Goal: Task Accomplishment & Management: Use online tool/utility

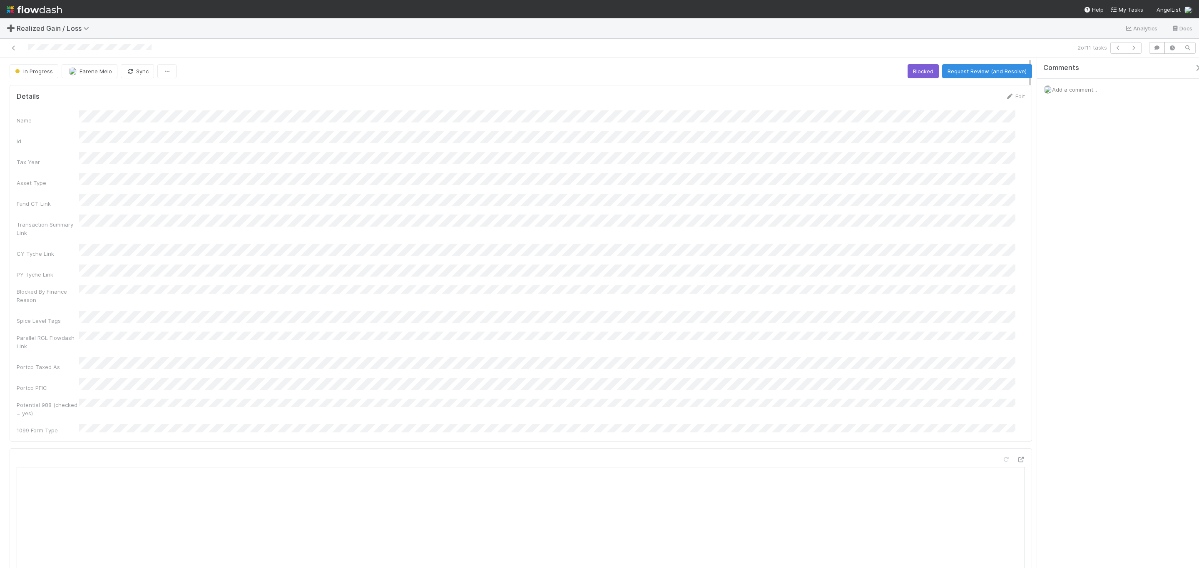
click at [458, 244] on div "Name Id Tax Year Asset Type Fund CT Link Transaction Summary Link CY Tyche Link…" at bounding box center [521, 272] width 1008 height 324
click at [176, 119] on div "Name" at bounding box center [521, 117] width 1008 height 14
copy div
click at [530, 326] on div "Name Id Tax Year Asset Type Fund CT Link Transaction Summary Link CY Tyche Link…" at bounding box center [521, 272] width 1008 height 324
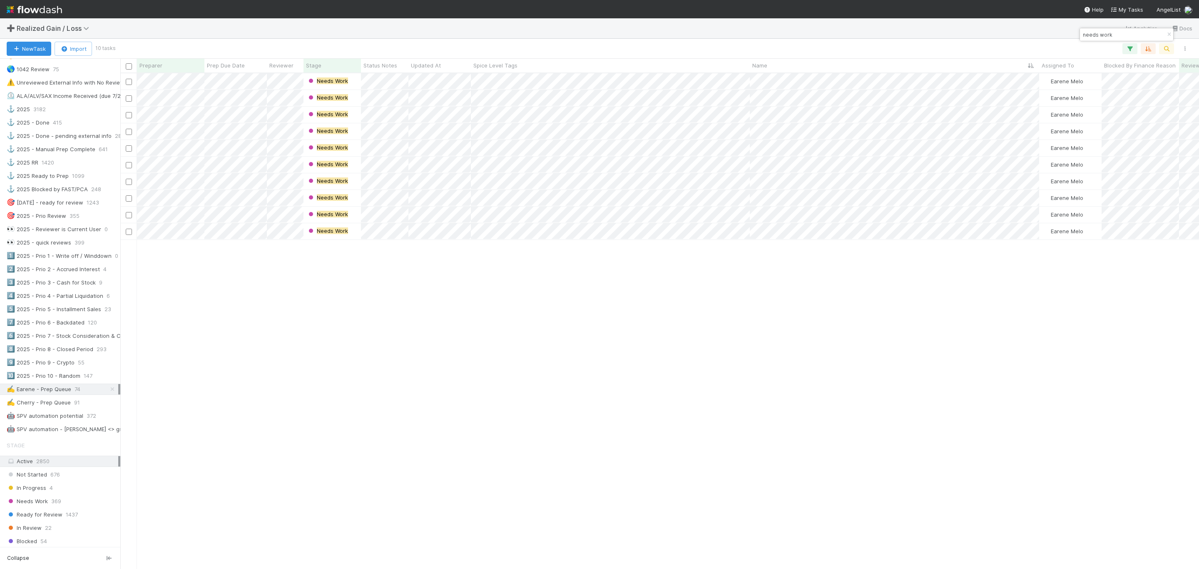
scroll to position [437, 0]
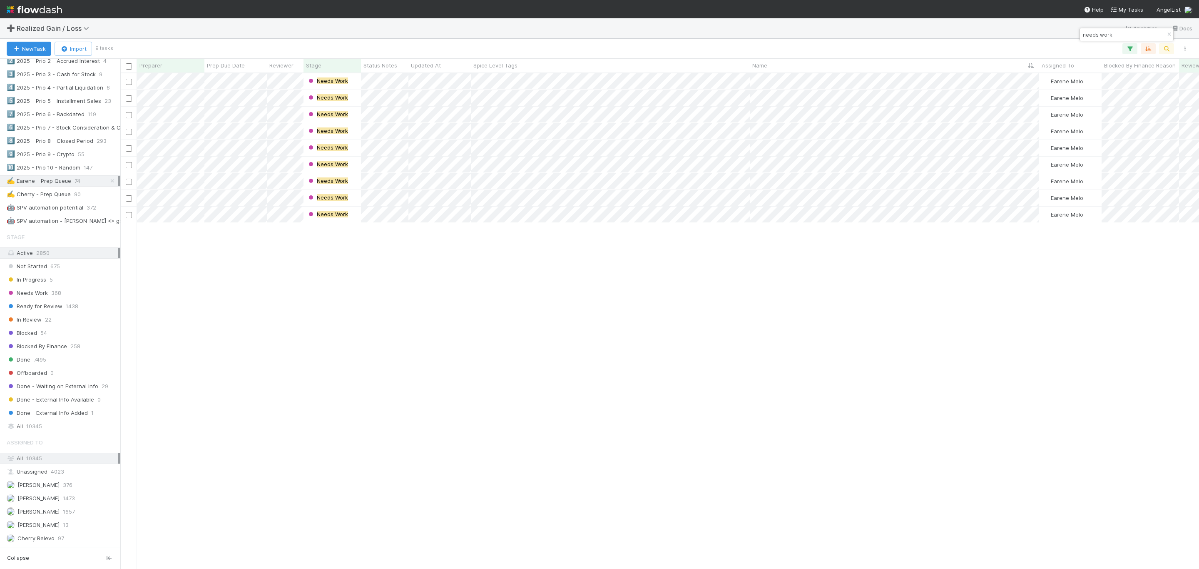
click at [463, 350] on div "Needs Work Earene Melo 0 0 0 0 0 0 Needs Work Earene Melo 0 0 0 0 0 0 Needs Wor…" at bounding box center [659, 320] width 1079 height 494
click at [559, 373] on div "Needs Work Earene Melo 0 0 0 0 0 0 Needs Work Earene Melo 0 0 0 0 0 0 Needs Wor…" at bounding box center [659, 320] width 1079 height 494
paste input "QP-Fund I, a series of Mute Ventures, LP"
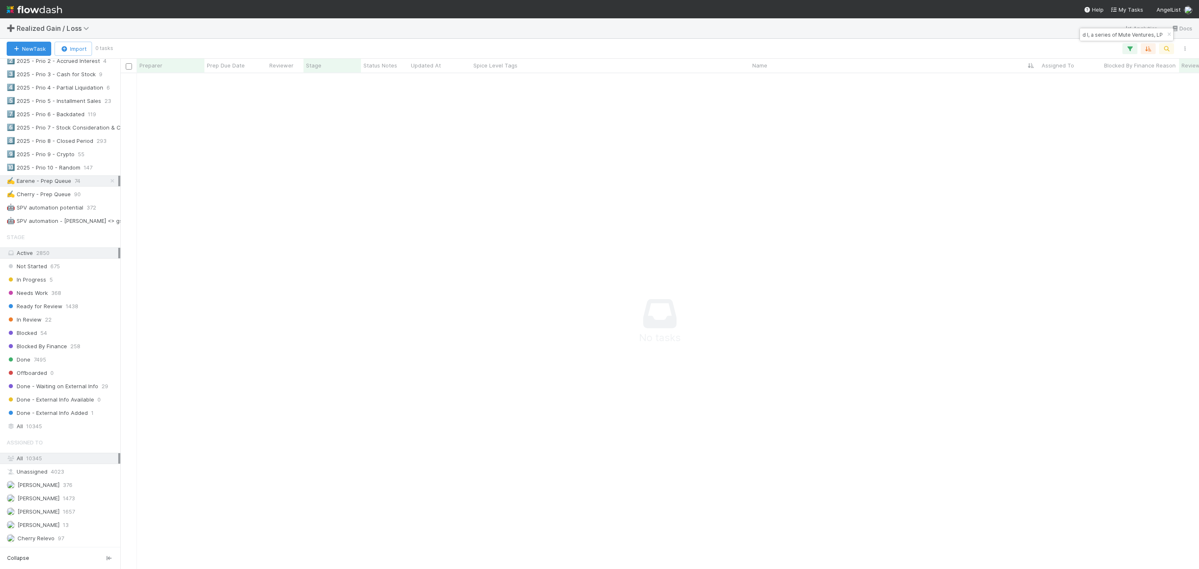
scroll to position [476, 1060]
type input "QP-Fund I, a series of Mute Ventures, LP"
click at [108, 184] on icon at bounding box center [112, 180] width 8 height 5
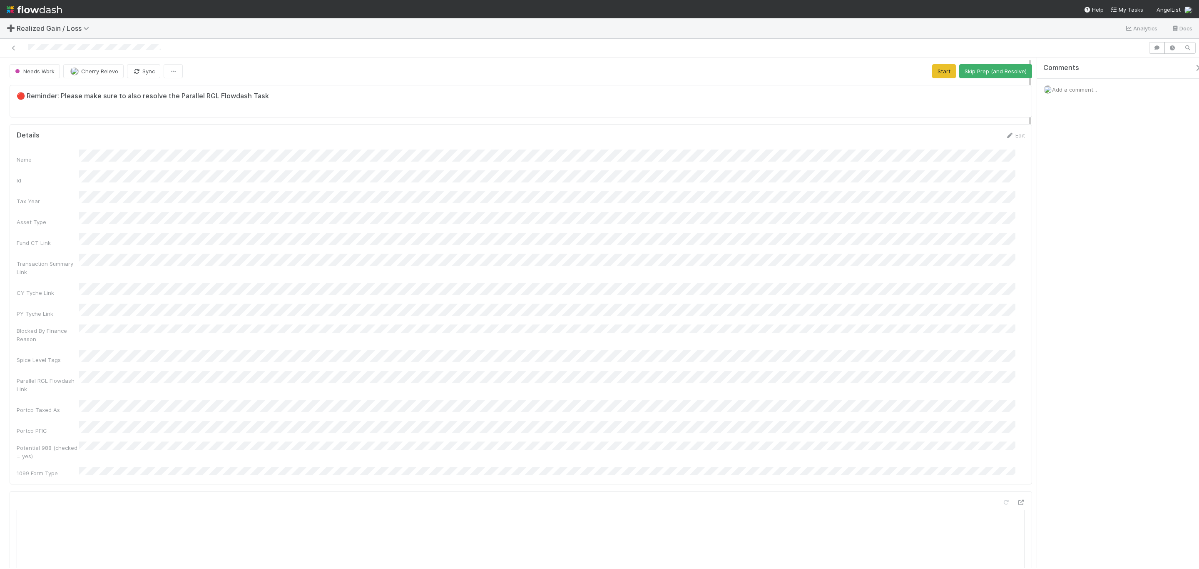
click at [700, 284] on div "Name Id Tax Year Asset Type Fund CT Link Transaction Summary Link CY Tyche Link…" at bounding box center [521, 313] width 1008 height 328
click at [861, 19] on div "➕ Realized Gain / Loss Analytics Docs" at bounding box center [599, 28] width 1199 height 20
click at [110, 75] on button "Cherry Relevo" at bounding box center [93, 71] width 60 height 14
drag, startPoint x: 105, startPoint y: 89, endPoint x: 217, endPoint y: 104, distance: 113.0
click at [105, 89] on div "Earene Melo you" at bounding box center [119, 93] width 117 height 15
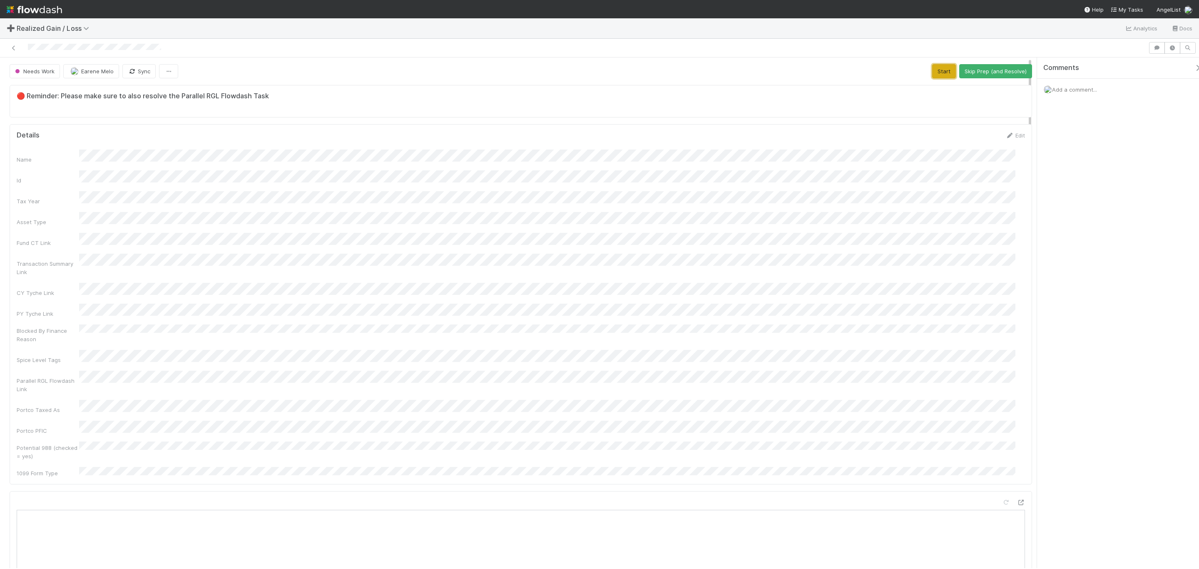
click at [932, 75] on button "Start" at bounding box center [944, 71] width 24 height 14
click at [1002, 71] on button "Request Review (and Resolve)" at bounding box center [987, 71] width 90 height 14
click at [89, 78] on button "Cherry Relevo" at bounding box center [92, 71] width 60 height 14
click at [105, 97] on div "Earene Melo you" at bounding box center [117, 93] width 117 height 15
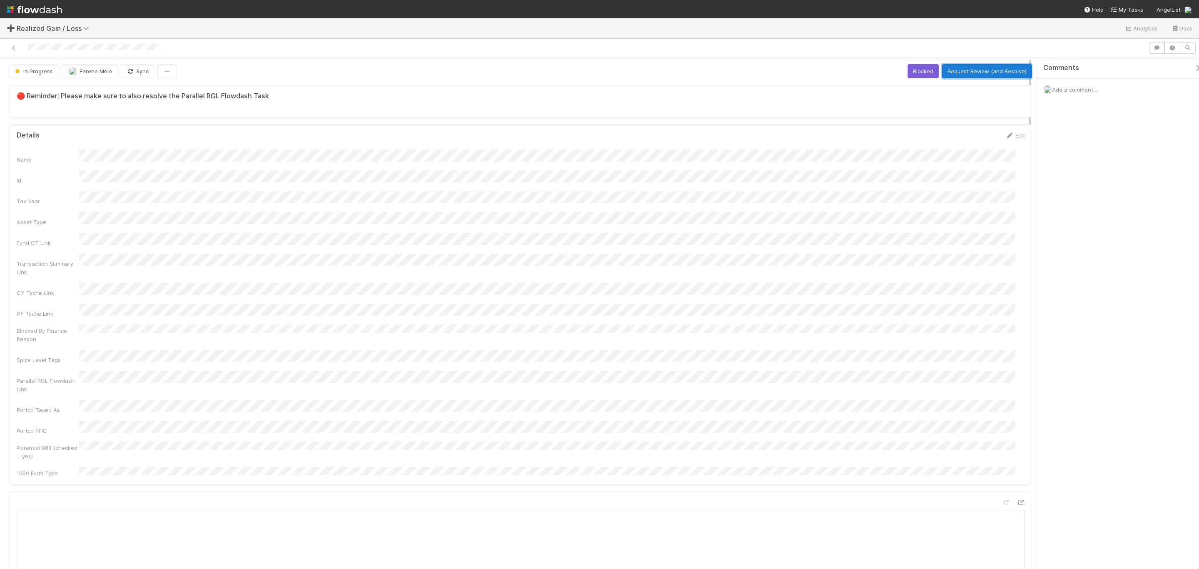
click at [972, 70] on button "Request Review (and Resolve)" at bounding box center [987, 71] width 90 height 14
click at [10, 46] on icon at bounding box center [14, 47] width 8 height 5
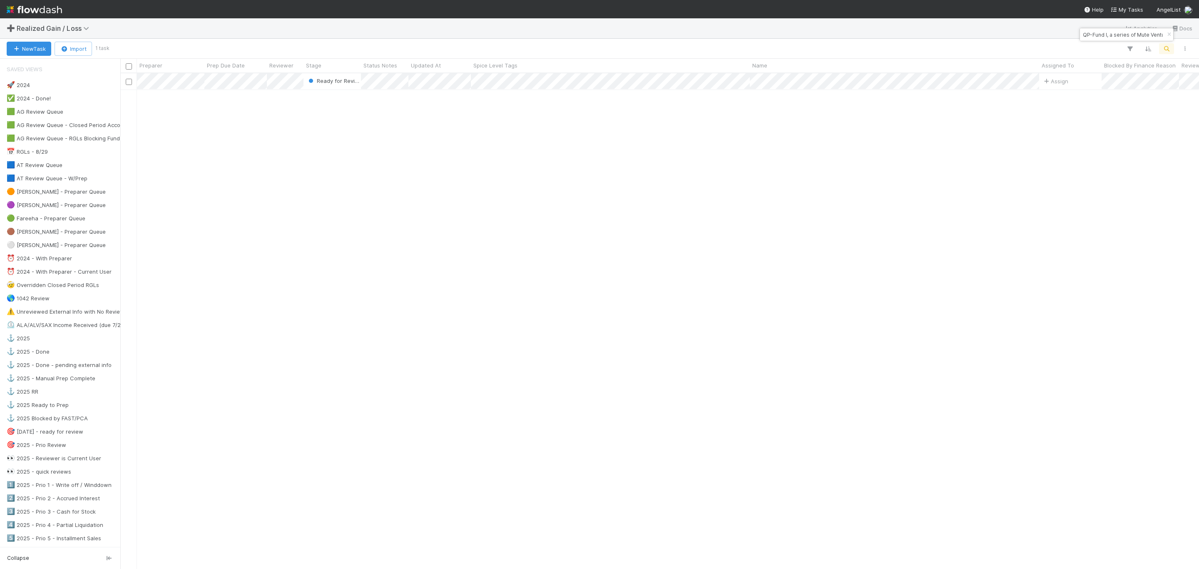
scroll to position [485, 1069]
click at [551, 340] on div "Ready for Review Assign 0 1 0 1 0 0" at bounding box center [659, 320] width 1079 height 494
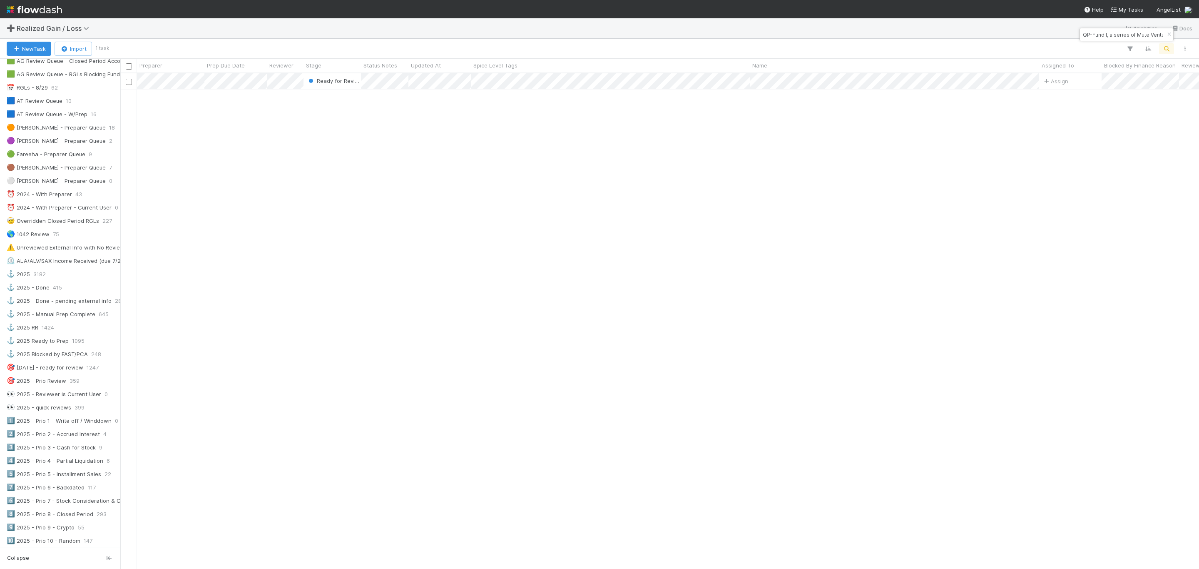
scroll to position [125, 0]
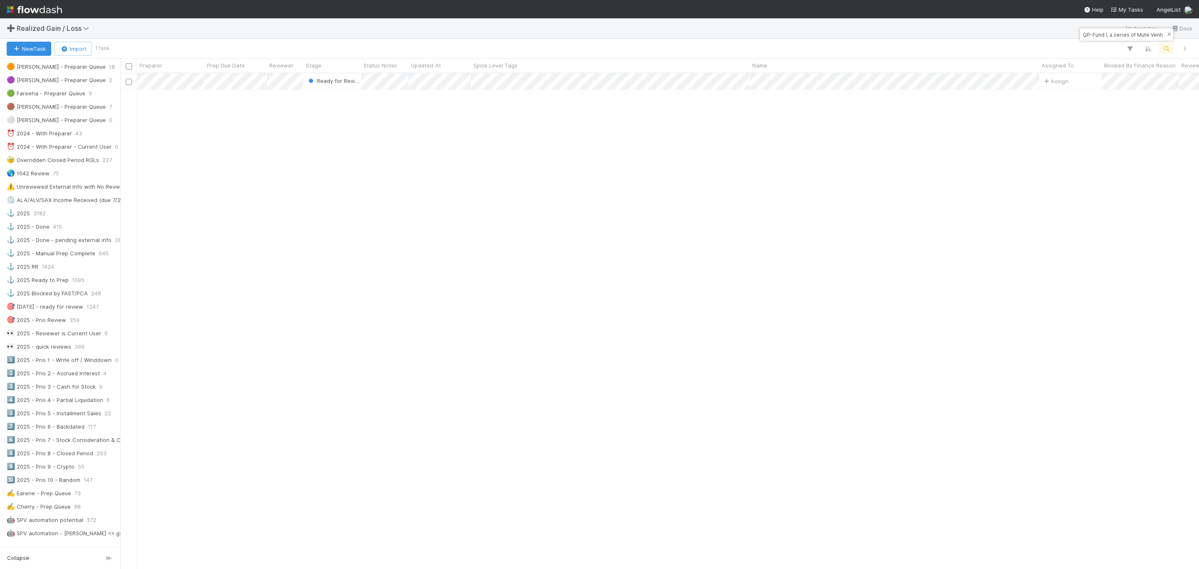
click at [1165, 33] on icon "button" at bounding box center [1169, 34] width 8 height 5
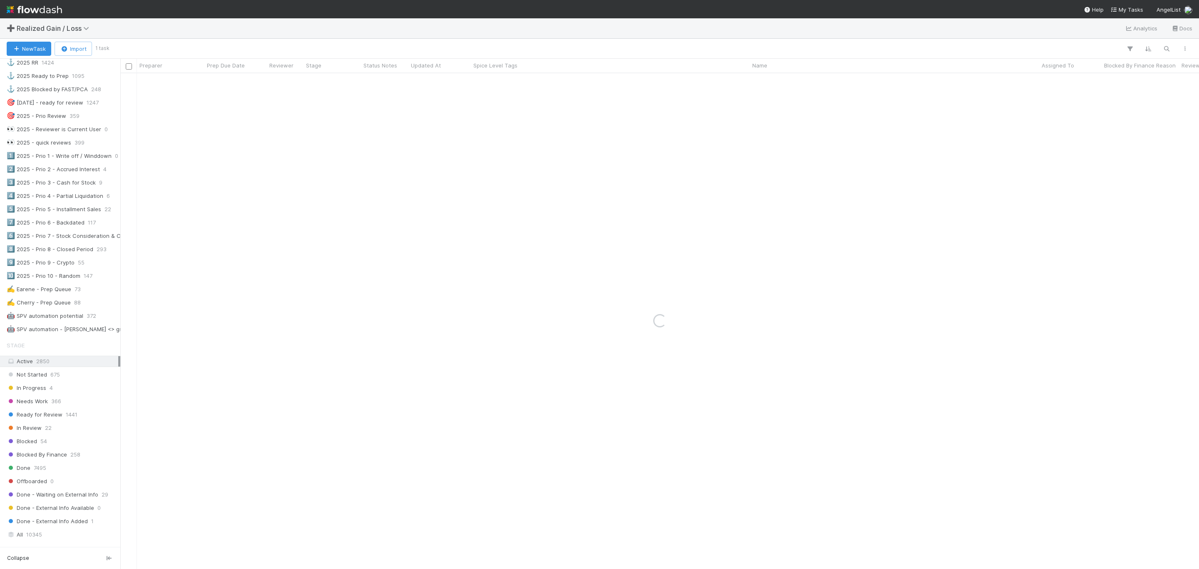
scroll to position [375, 0]
click at [47, 249] on div "✍️ Earene - Prep Queue" at bounding box center [39, 243] width 65 height 10
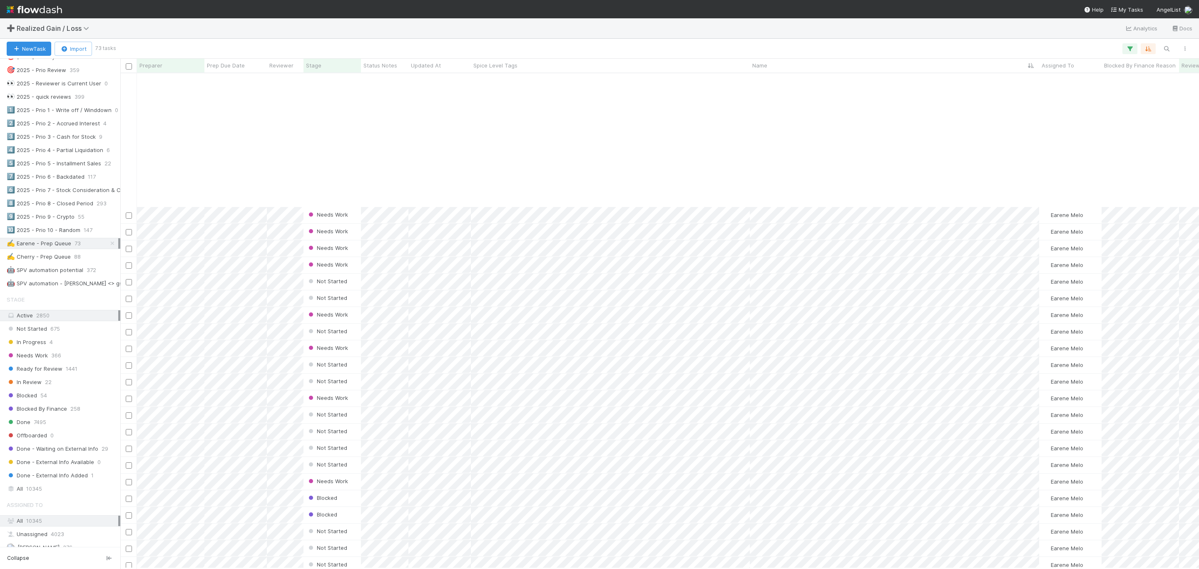
scroll to position [731, 0]
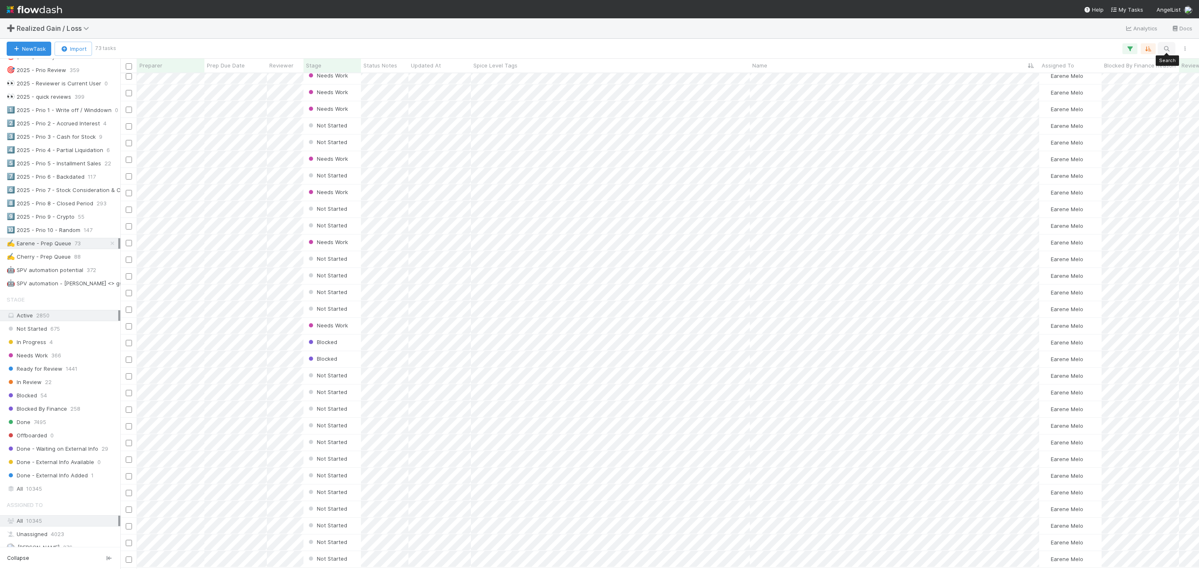
click at [1170, 46] on icon "button" at bounding box center [1166, 48] width 8 height 7
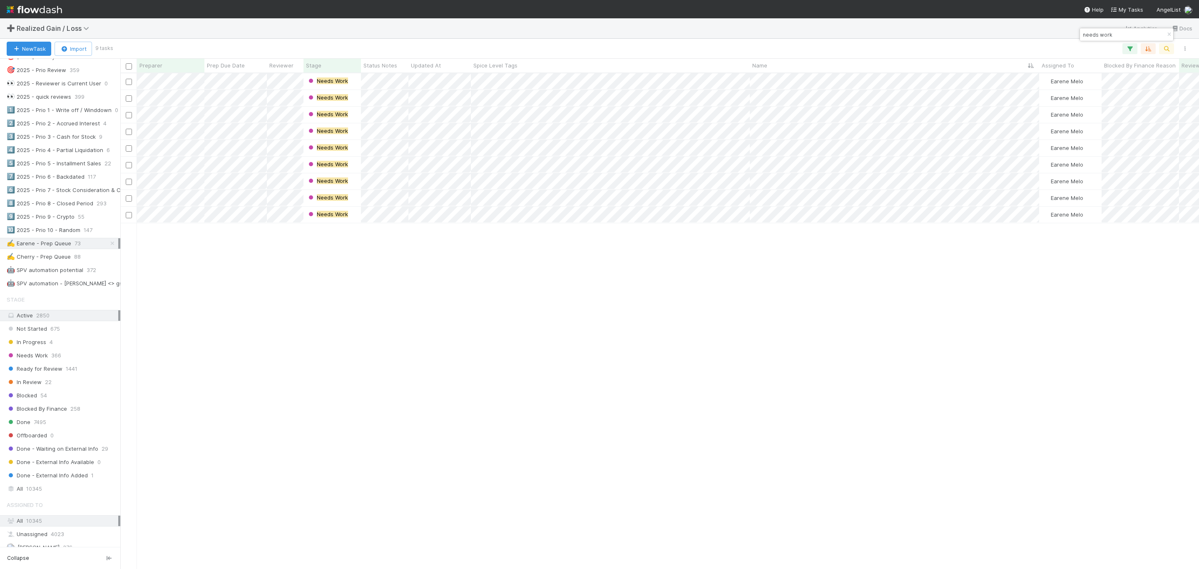
scroll to position [485, 1069]
type input "needs work"
drag, startPoint x: 575, startPoint y: 378, endPoint x: 697, endPoint y: 536, distance: 200.3
click at [580, 382] on div "Needs Work Earene Melo 0 0 0 0 0 0 Needs Work Earene Melo 0 0 0 0 0 0 Needs Wor…" at bounding box center [659, 320] width 1079 height 494
click at [468, 374] on div "Needs Work Earene Melo 0 0 0 0 0 0 Needs Work Earene Melo 0 0 0 0 0 0 Needs Wor…" at bounding box center [659, 320] width 1079 height 494
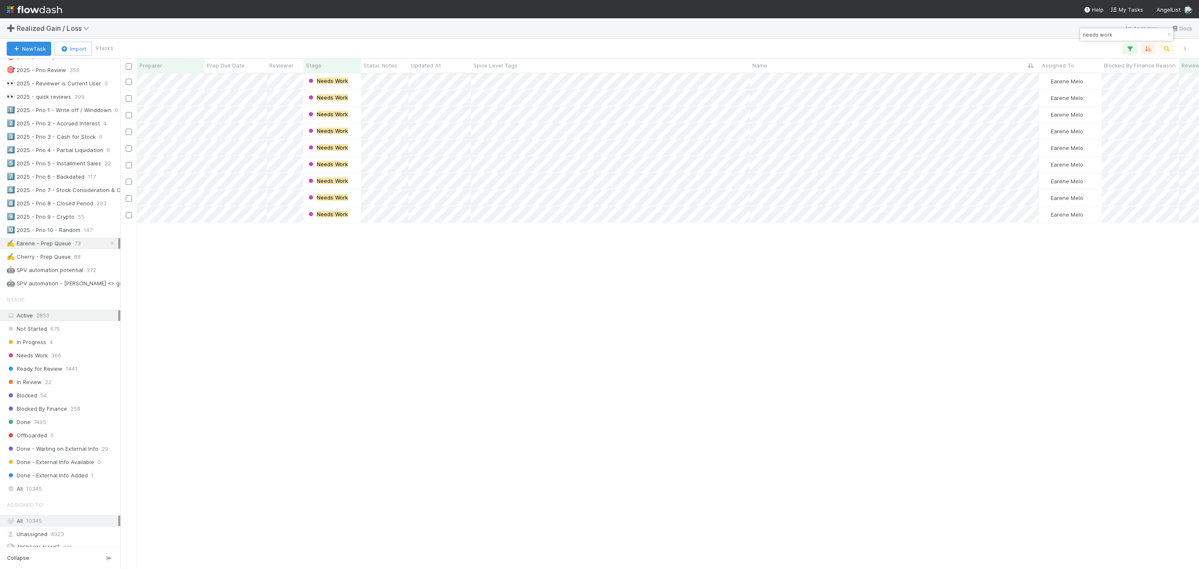
click at [365, 374] on div "Needs Work Earene Melo 0 0 0 0 0 0 Needs Work Earene Melo 0 0 0 0 0 0 Needs Wor…" at bounding box center [659, 320] width 1079 height 494
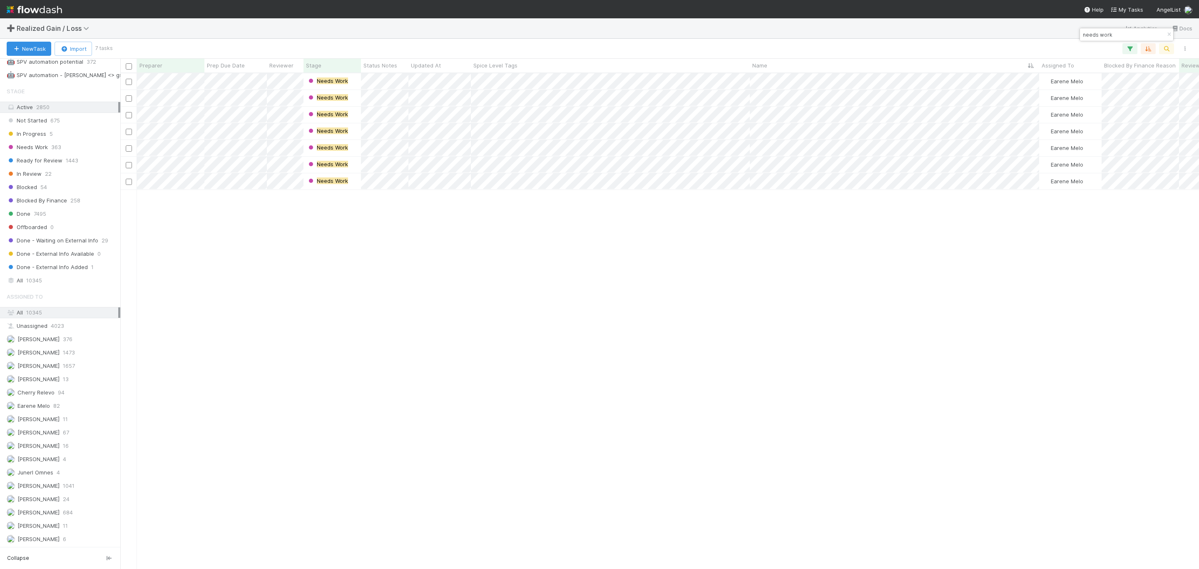
drag, startPoint x: 487, startPoint y: 342, endPoint x: 487, endPoint y: 328, distance: 13.7
click at [487, 338] on div "Needs Work Earene Melo 0 0 0 0 1 0 Needs Work Earene Melo 0 0 0 0 1 0 Needs Wor…" at bounding box center [659, 320] width 1079 height 494
click at [615, 406] on div "Needs Work Earene Melo 0 0 0 0 1 0 Needs Work Earene Melo 0 0 0 0 1 0 Needs Wor…" at bounding box center [659, 320] width 1079 height 494
click at [590, 439] on div "Needs Work Earene Melo 0 0 0 0 1 0 Needs Work Earene Melo 0 0 0 0 1 0 Needs Wor…" at bounding box center [659, 320] width 1079 height 494
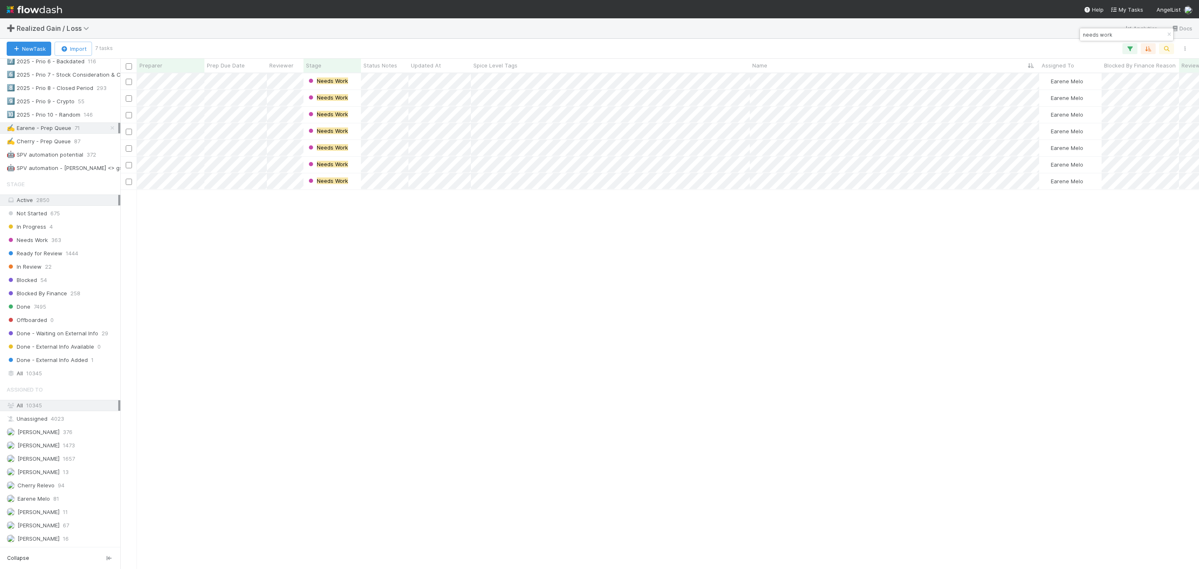
scroll to position [428, 0]
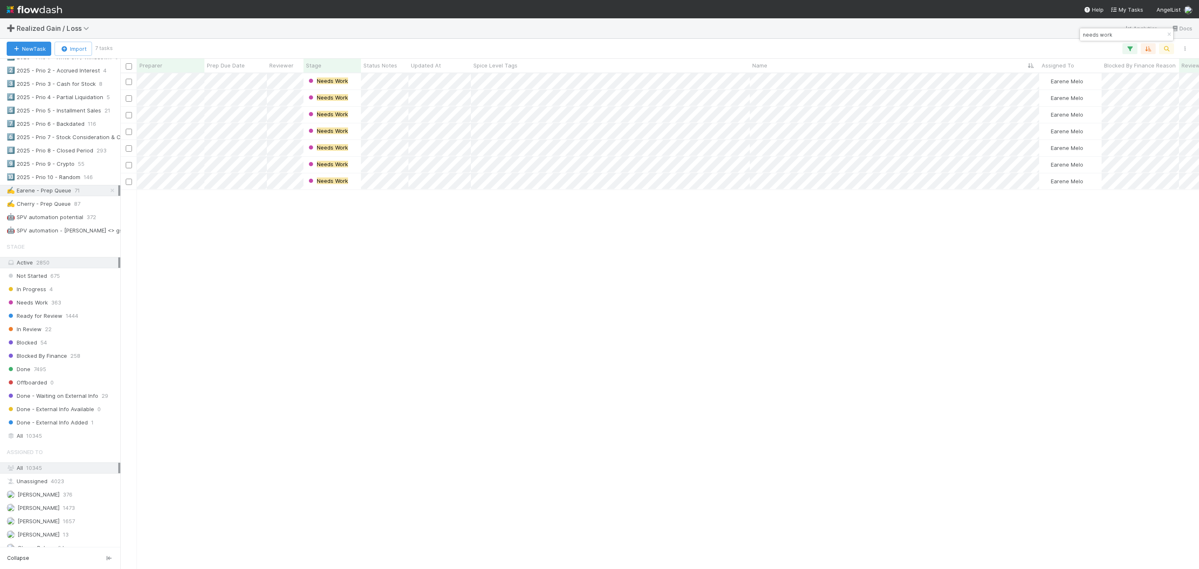
click at [235, 294] on div "Needs Work Earene Melo 0 0 0 0 1 0 Needs Work Earene Melo 0 0 0 0 1 0 Needs Wor…" at bounding box center [659, 320] width 1079 height 494
click at [425, 274] on div at bounding box center [599, 284] width 1199 height 569
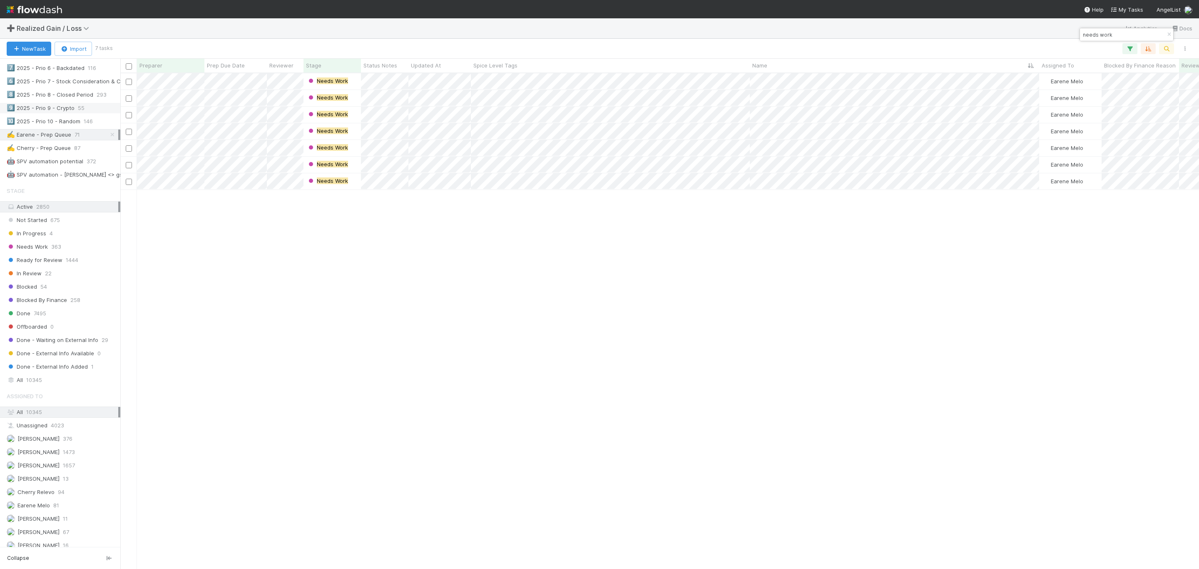
scroll to position [552, 0]
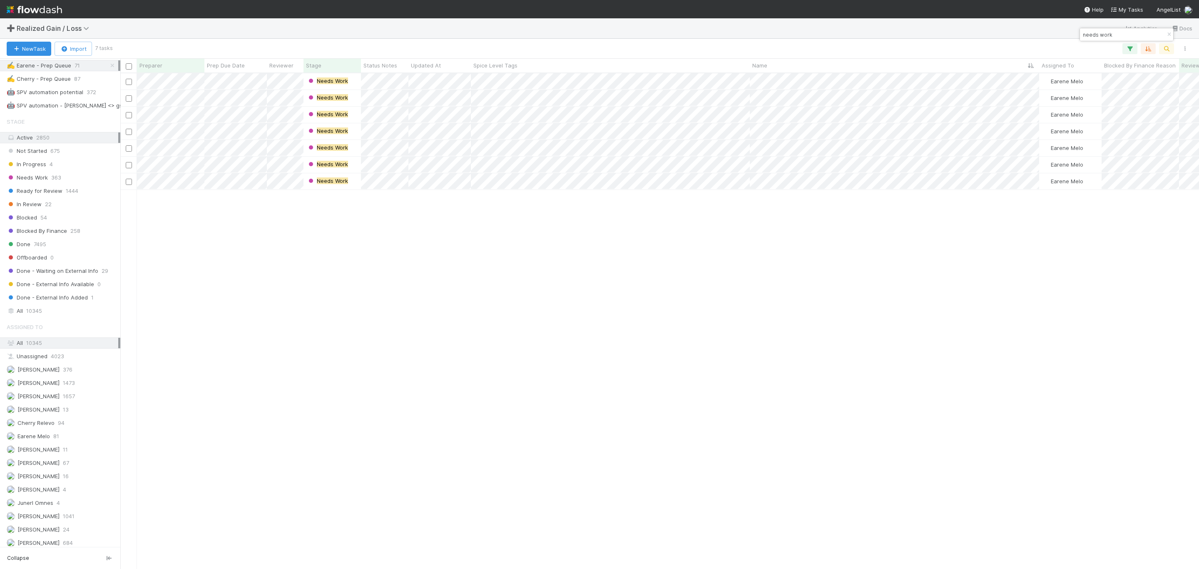
click at [296, 345] on div "Needs Work Earene Melo 0 0 0 0 1 0 Needs Work Earene Melo 0 0 0 0 1 0 Needs Wor…" at bounding box center [659, 320] width 1079 height 494
click at [1169, 35] on icon "button" at bounding box center [1169, 34] width 8 height 5
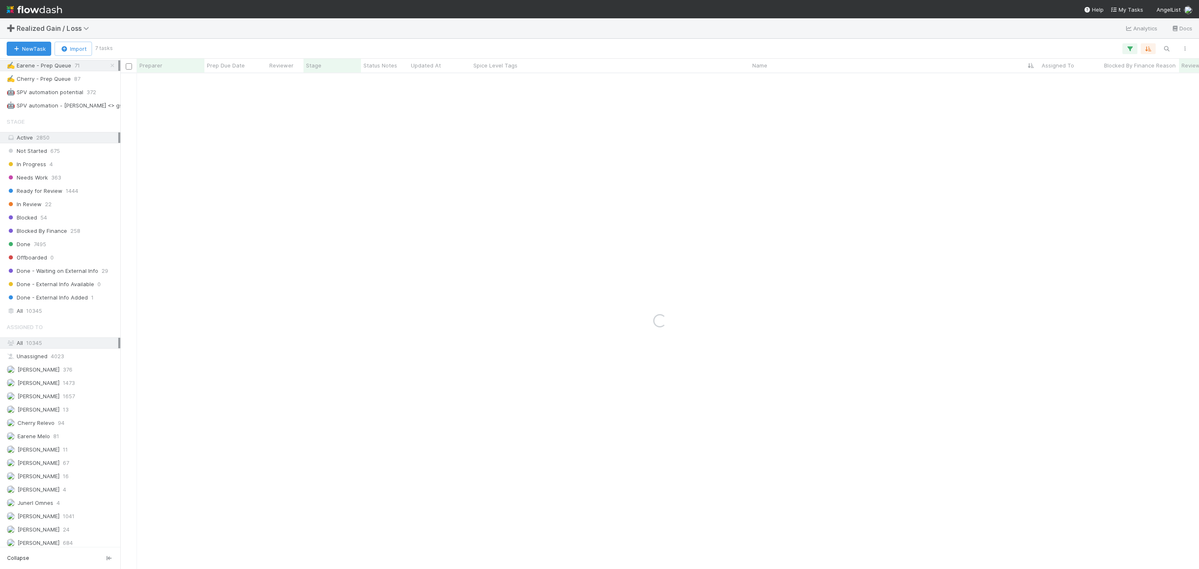
click at [50, 348] on div "All 10345" at bounding box center [63, 343] width 112 height 10
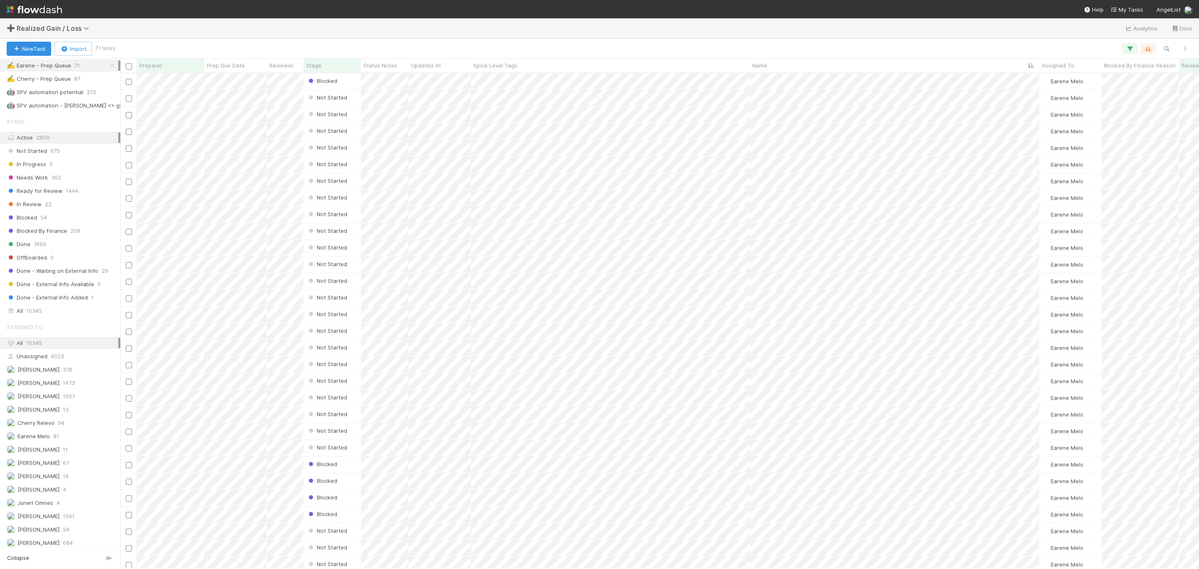
scroll to position [485, 1069]
click at [1166, 45] on icon "button" at bounding box center [1166, 48] width 8 height 7
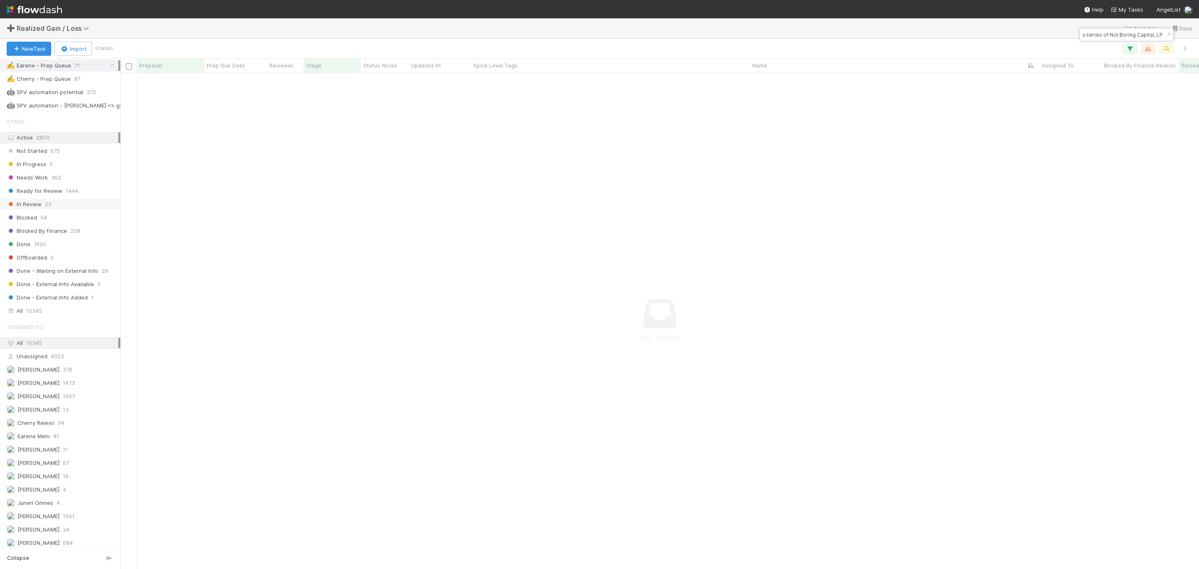
scroll to position [303, 0]
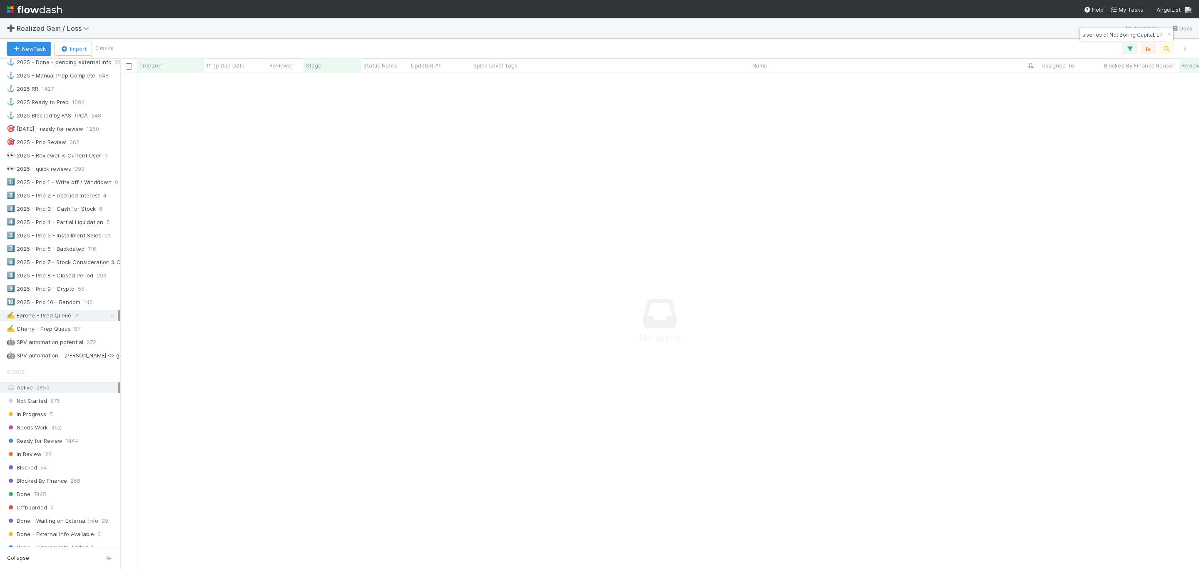
drag, startPoint x: 103, startPoint y: 331, endPoint x: 119, endPoint y: 330, distance: 15.9
click at [108, 318] on icon at bounding box center [112, 315] width 8 height 5
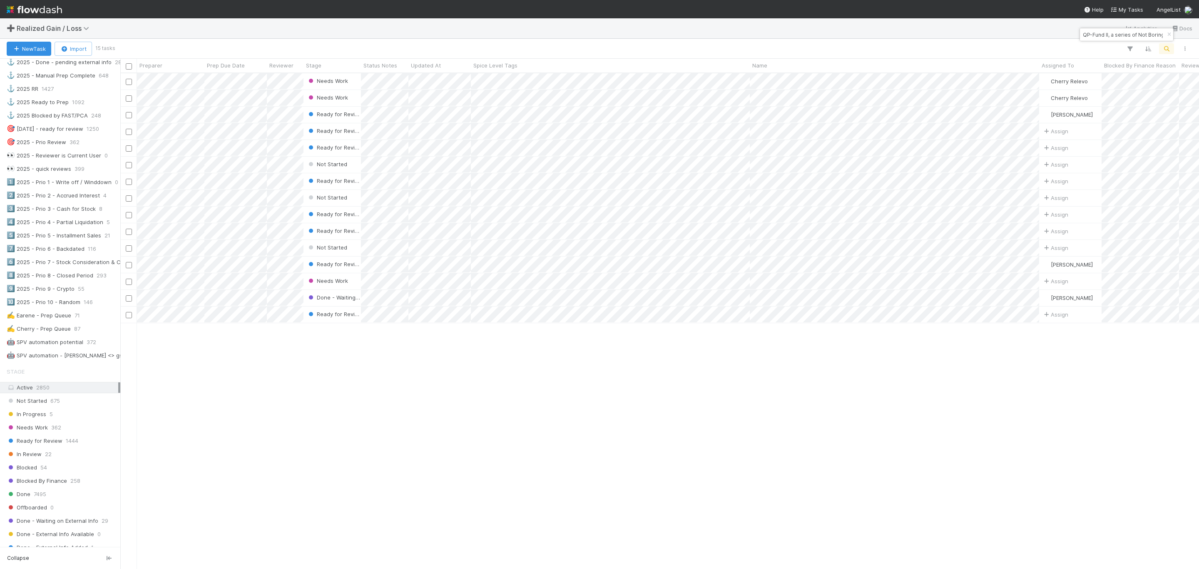
scroll to position [485, 1069]
click at [822, 362] on div "Needs Work Cherry Relevo 0 0 0 0 1 0 Needs Work Cherry Relevo 0 0 0 0 1 0 Ready…" at bounding box center [659, 320] width 1079 height 494
click at [1122, 38] on input "QP-Fund II, a series of Not Boring Capital, LP" at bounding box center [1122, 35] width 83 height 10
paste input "Fund II, a series of Not Boring Capital, LP (3Box Inc.)"
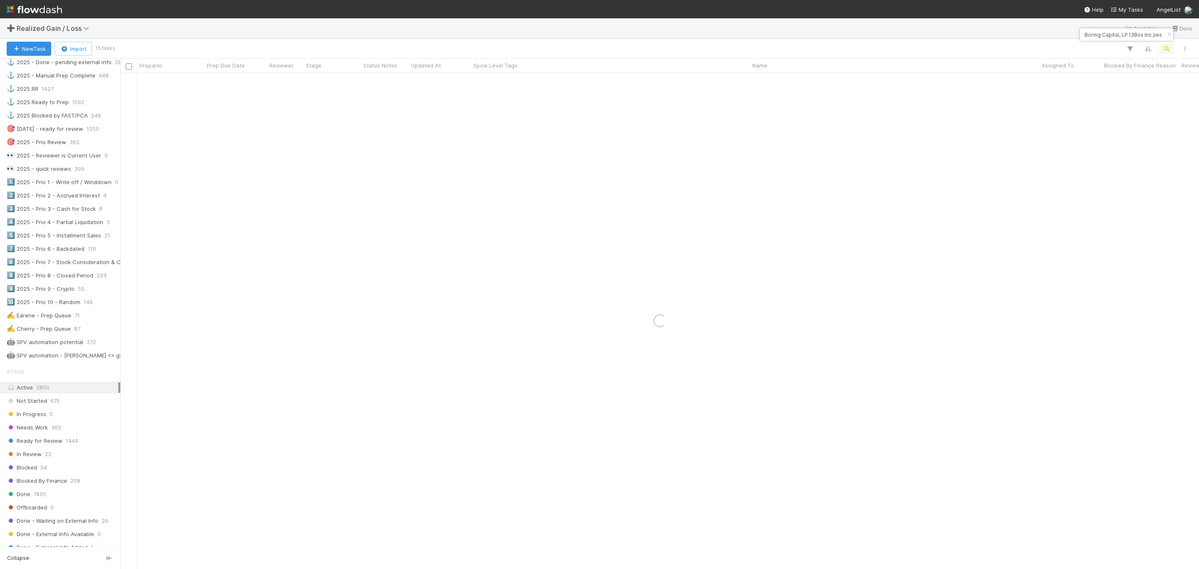
paste input "Fund II, a series of Not Boring Capital, LP (3Box Inc.)"
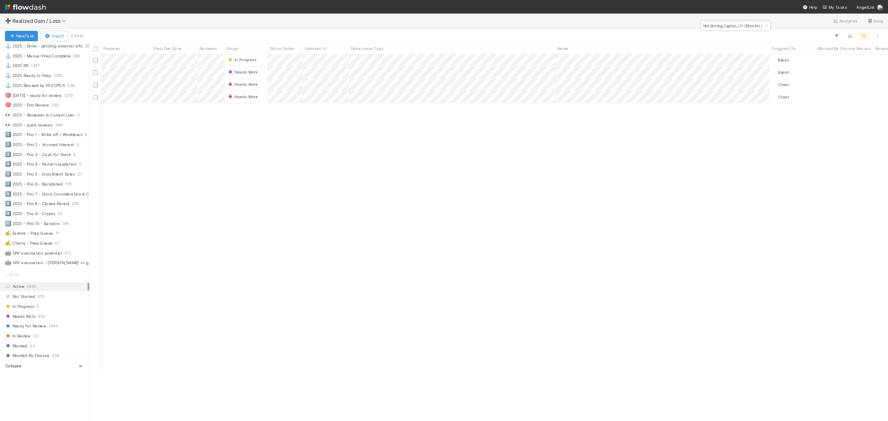
scroll to position [0, 53]
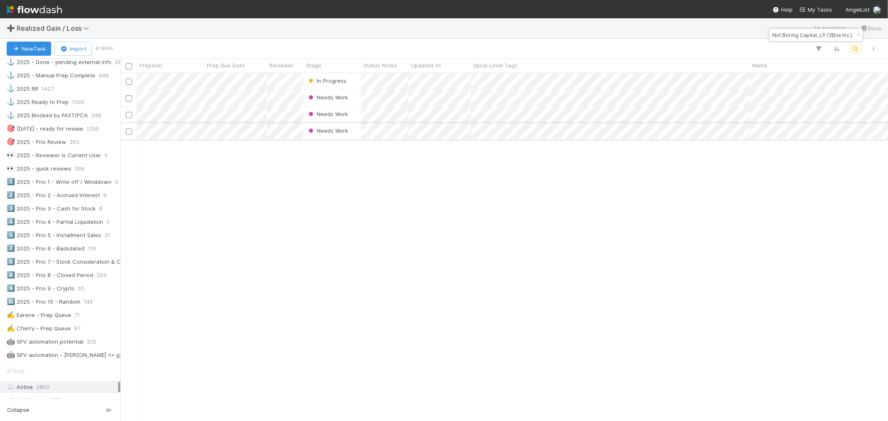
type input "Fund II, a series of Not Boring Capital, LP (3Box Inc.)"
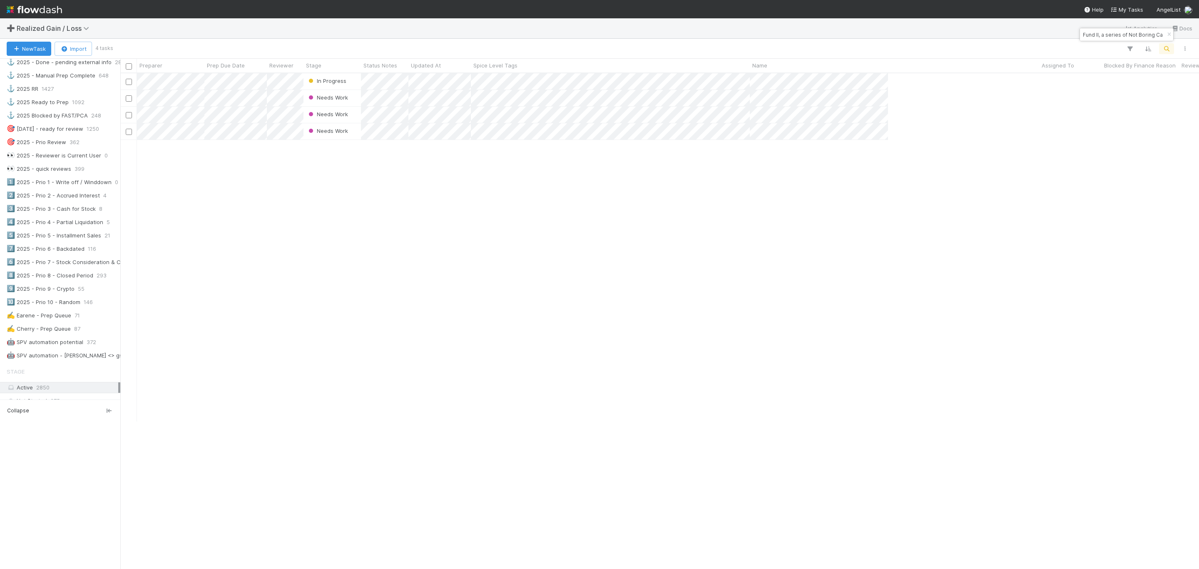
scroll to position [303, 0]
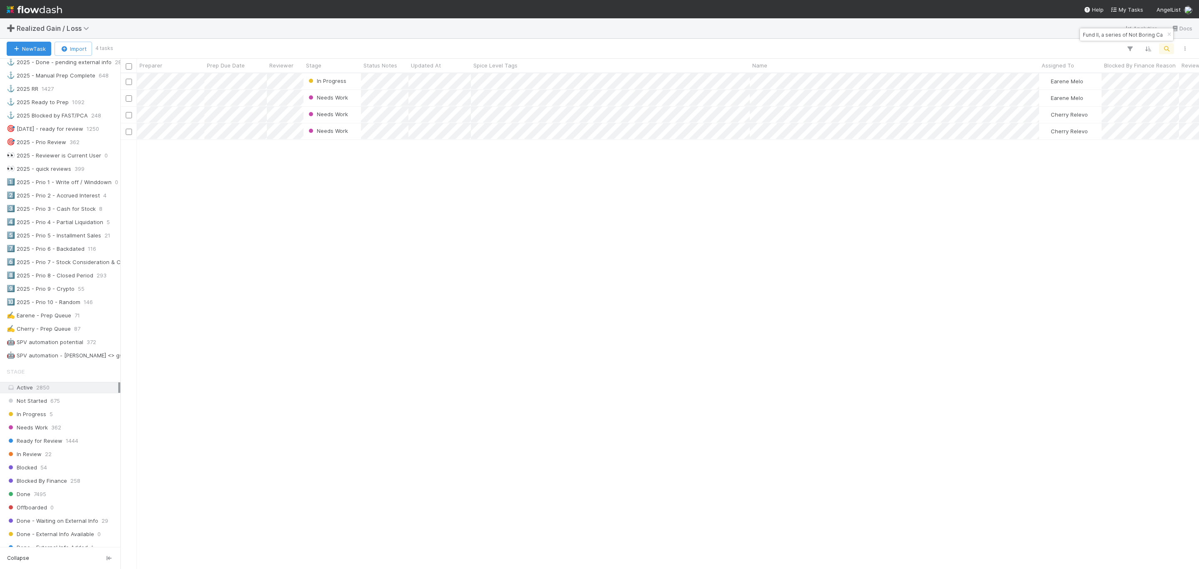
click at [761, 417] on div "In Progress Earene Melo 0 0 0 0 1 0 Needs Work Earene Melo 0 0 0 0 1 0 Needs Wo…" at bounding box center [659, 320] width 1079 height 494
click at [500, 272] on div "In Progress Earene Melo 0 0 0 0 1 0 Needs Work Earene Melo 0 0 0 0 1 0 Needs Wo…" at bounding box center [659, 320] width 1079 height 494
click at [343, 285] on div "In Progress Earene Melo 0 0 0 0 1 0 Needs Work Earene Melo 0 0 0 0 1 0 In Progr…" at bounding box center [659, 320] width 1079 height 494
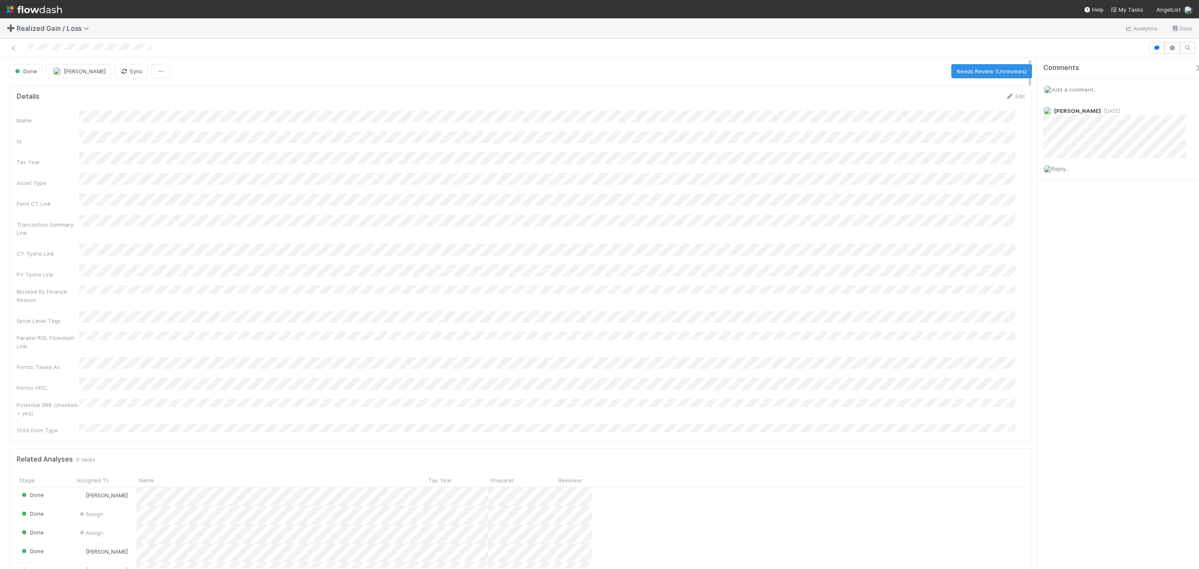
click at [124, 39] on div at bounding box center [599, 48] width 1199 height 19
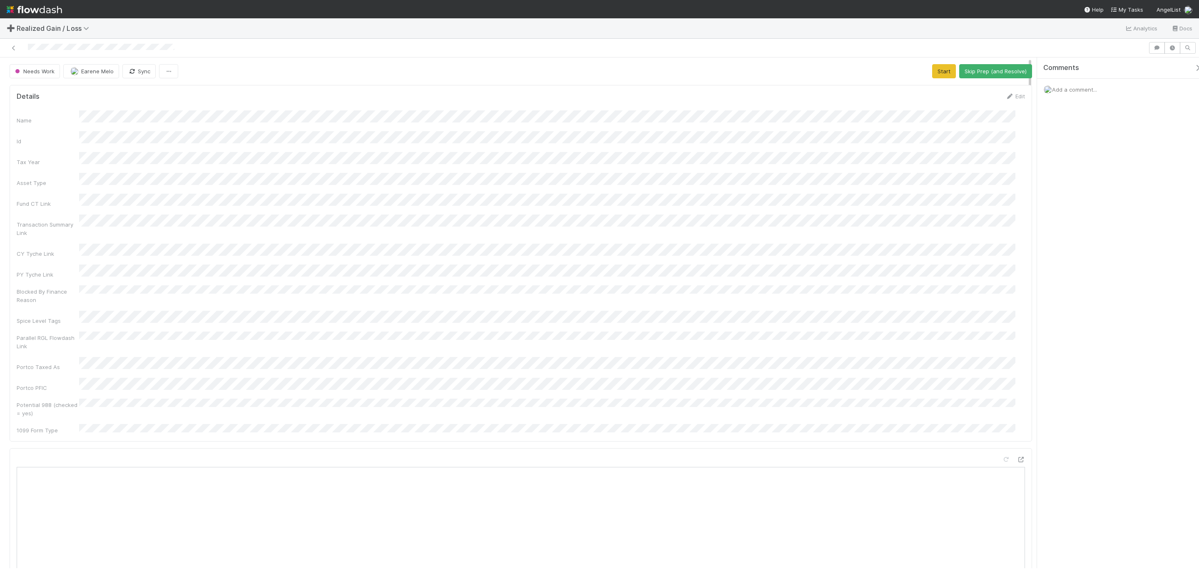
click at [674, 285] on div "Blocked By Finance Reason" at bounding box center [521, 294] width 1008 height 19
click at [799, 73] on button "Start" at bounding box center [944, 71] width 24 height 14
click at [799, 159] on div "Name Id Tax Year Asset Type Fund CT Link Transaction Summary Link CY Tyche Link…" at bounding box center [521, 272] width 1008 height 324
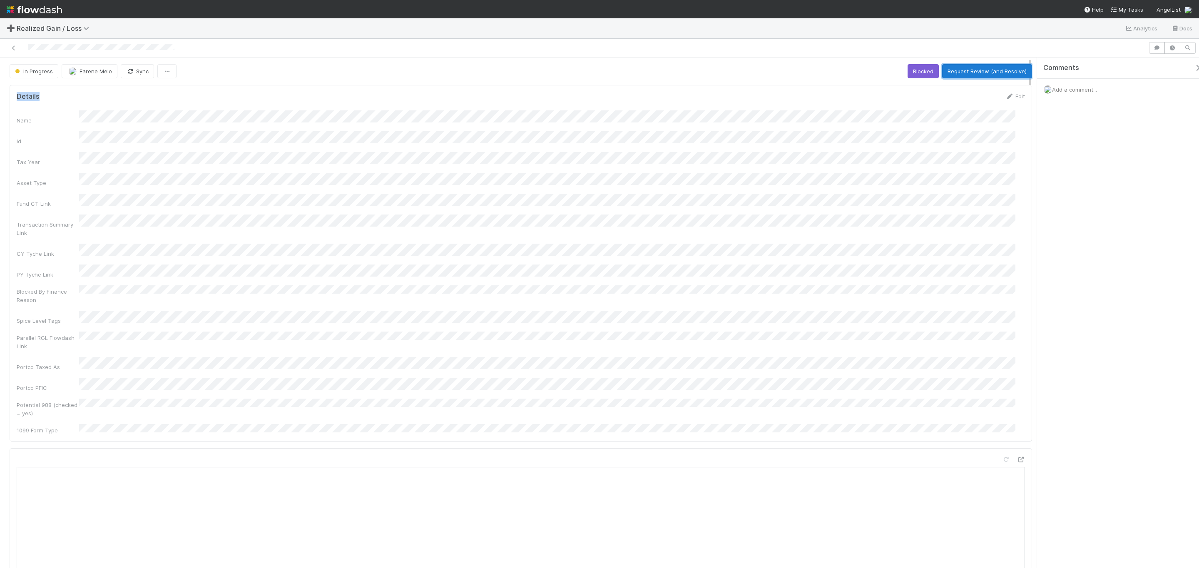
click at [799, 78] on button "Request Review (and Resolve)" at bounding box center [987, 71] width 90 height 14
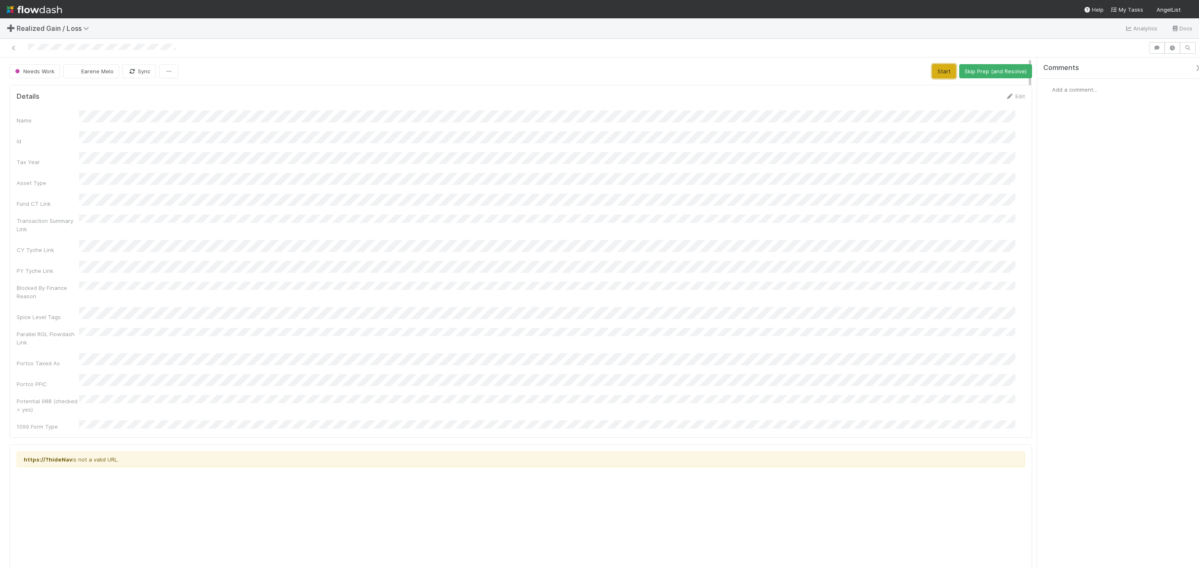
click at [799, 74] on button "Start" at bounding box center [944, 71] width 24 height 14
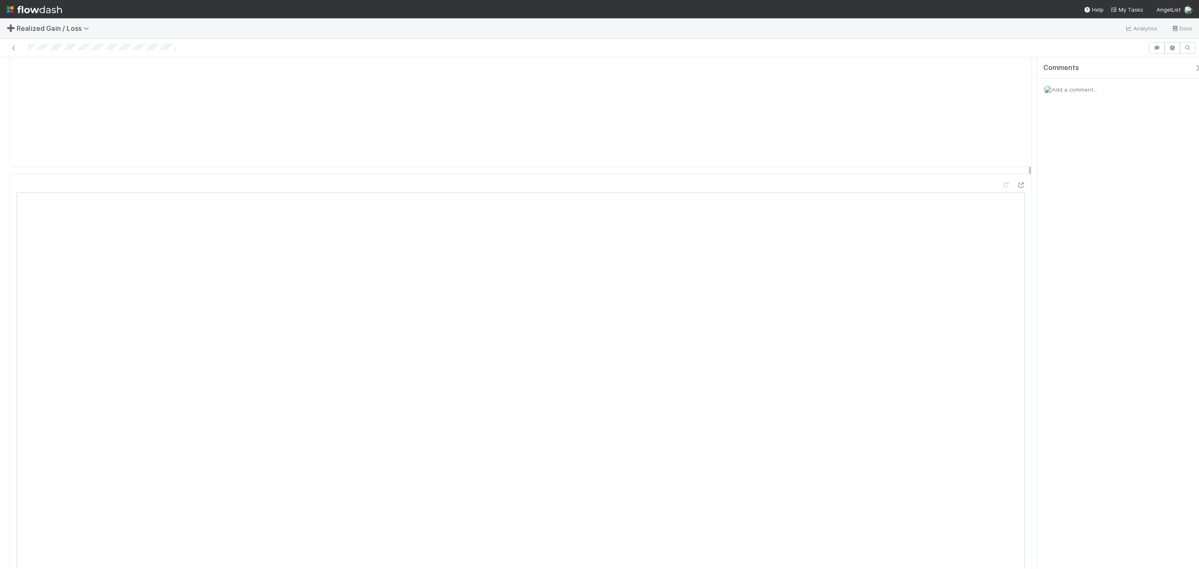
scroll to position [624, 0]
click at [146, 44] on div at bounding box center [102, 48] width 148 height 8
click at [799, 90] on span "Add a comment..." at bounding box center [1074, 89] width 45 height 7
click at [799, 218] on button "Add Comment" at bounding box center [1074, 218] width 48 height 14
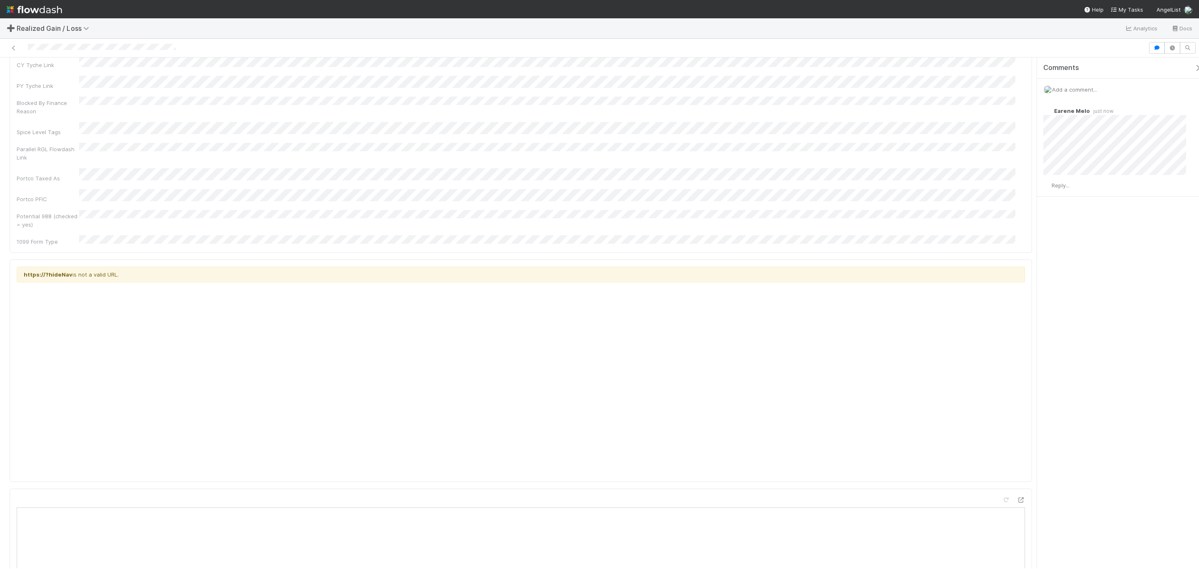
scroll to position [0, 0]
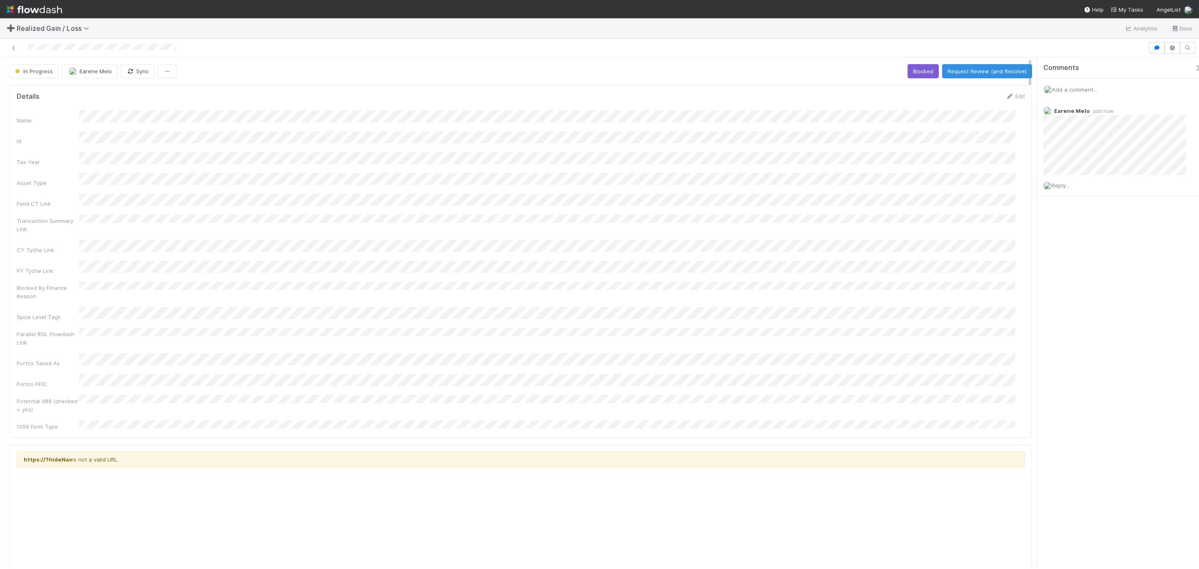
click at [799, 260] on div "Name Id Tax Year Asset Type Fund CT Link Transaction Summary Link CY Tyche Link…" at bounding box center [521, 270] width 1008 height 320
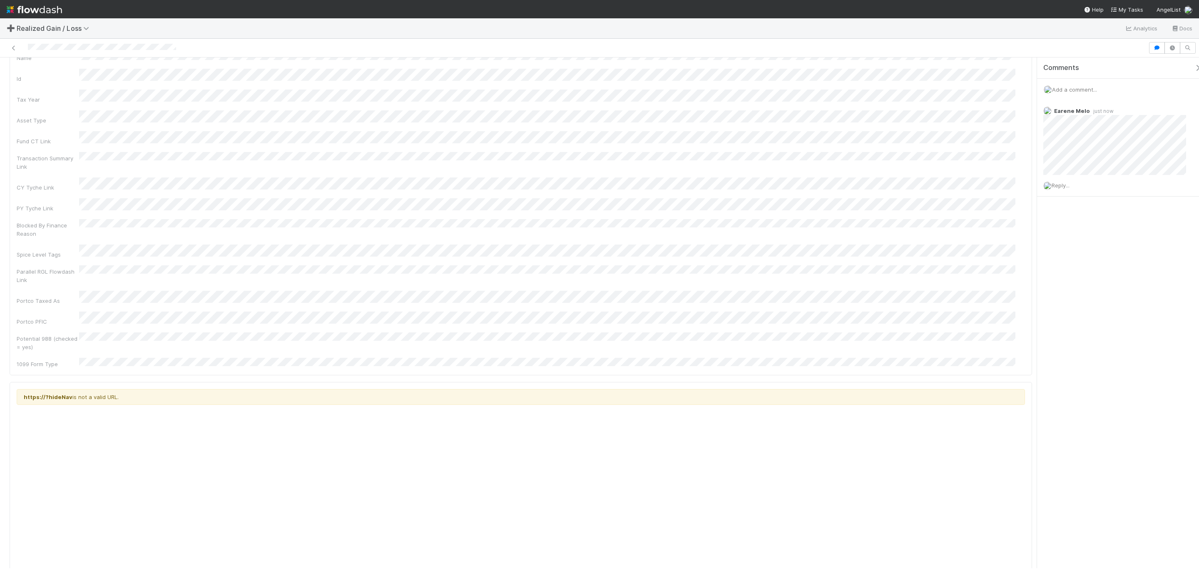
click at [634, 165] on div "Name Id Tax Year Asset Type Fund CT Link Transaction Summary Link CY Tyche Link…" at bounding box center [521, 208] width 1008 height 320
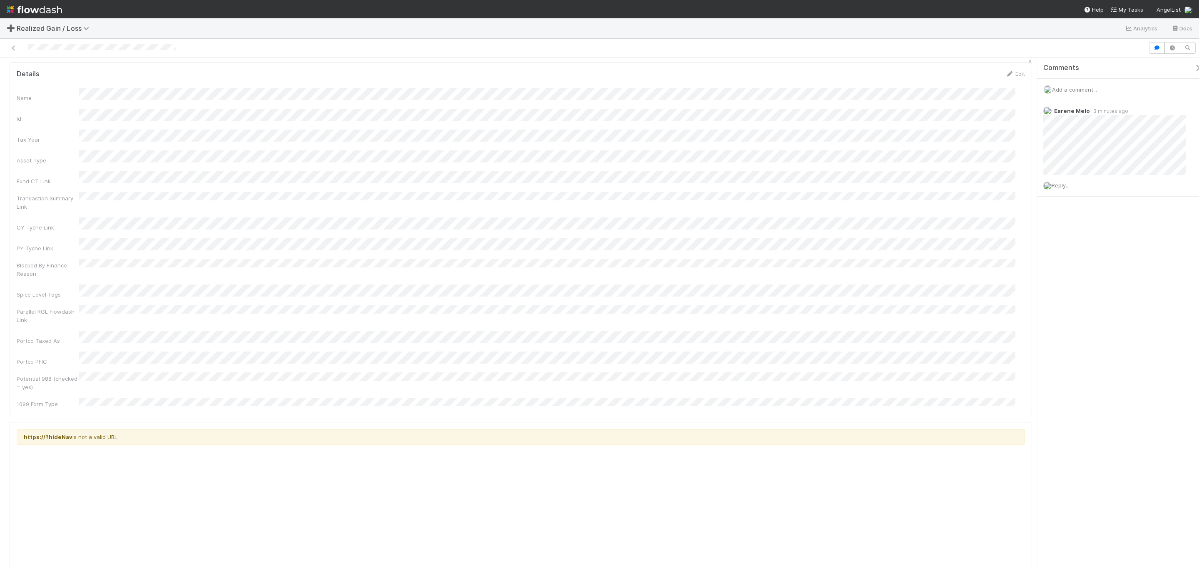
scroll to position [0, 0]
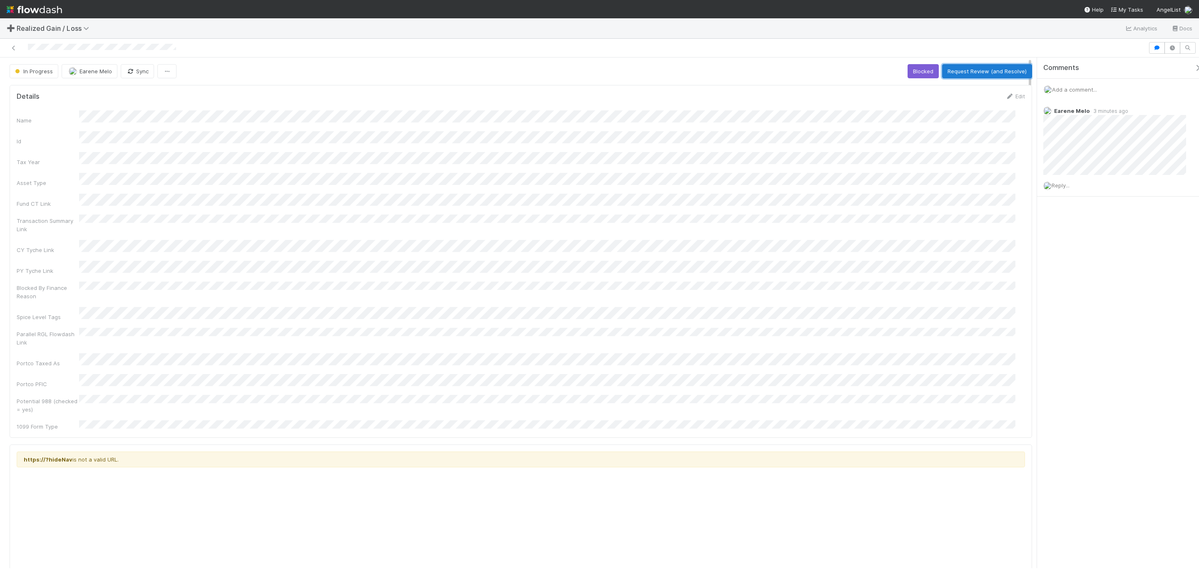
drag, startPoint x: 952, startPoint y: 72, endPoint x: 930, endPoint y: 69, distance: 21.4
click at [799, 71] on button "Request Review (and Resolve)" at bounding box center [987, 71] width 90 height 14
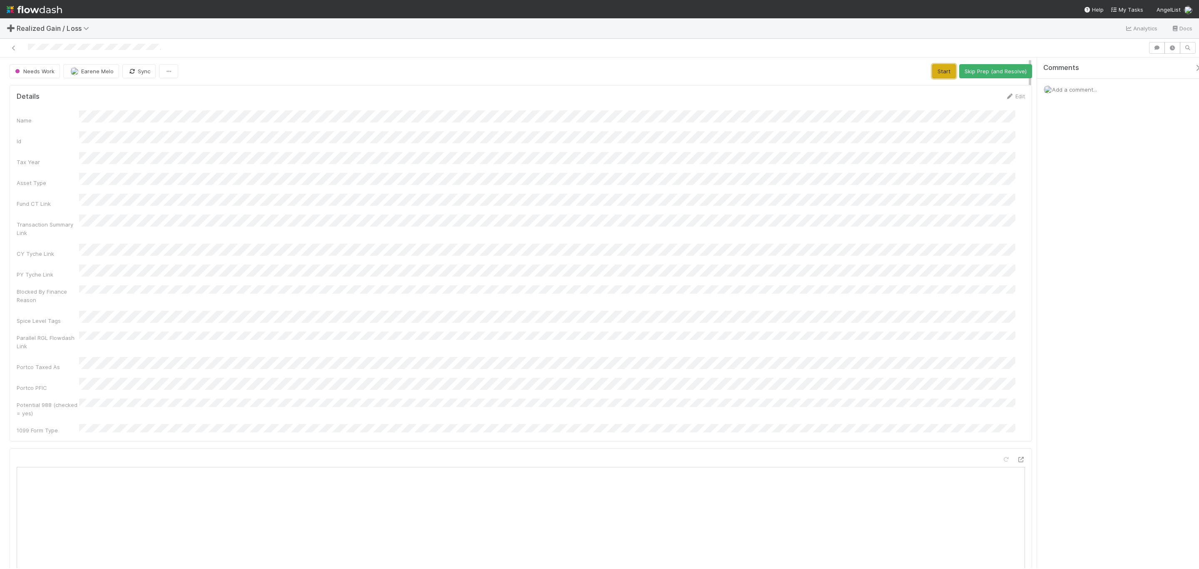
click at [799, 67] on button "Start" at bounding box center [944, 71] width 24 height 14
click at [585, 331] on div "Name Id Tax Year Asset Type Fund CT Link Transaction Summary Link CY Tyche Link…" at bounding box center [521, 272] width 1008 height 324
drag, startPoint x: 174, startPoint y: 47, endPoint x: 24, endPoint y: 43, distance: 149.9
click at [24, 43] on div at bounding box center [573, 48] width 1141 height 12
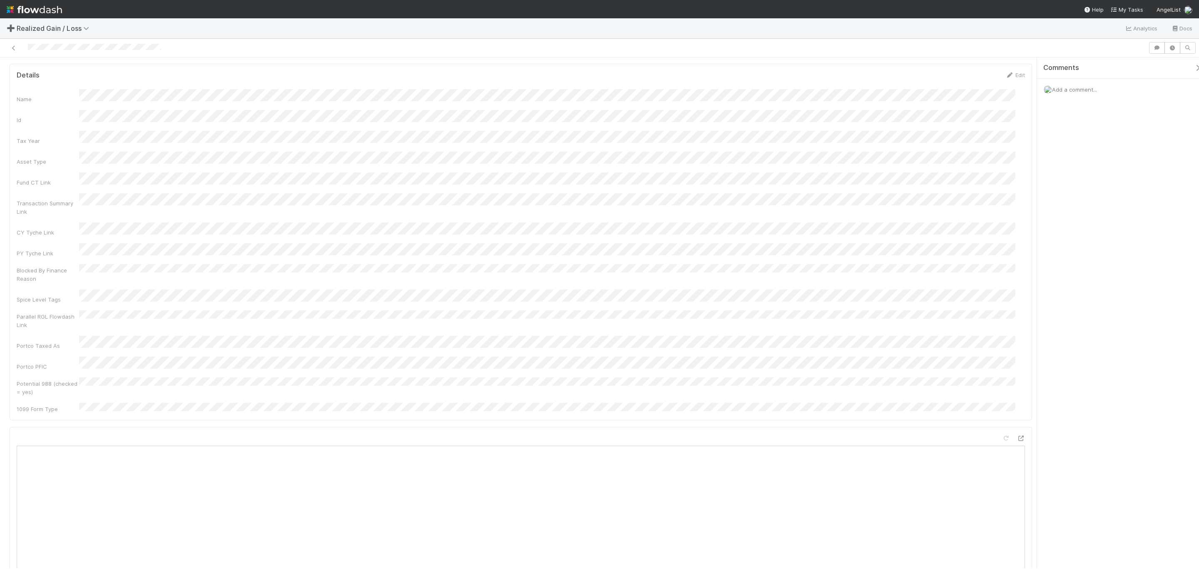
scroll to position [0, 0]
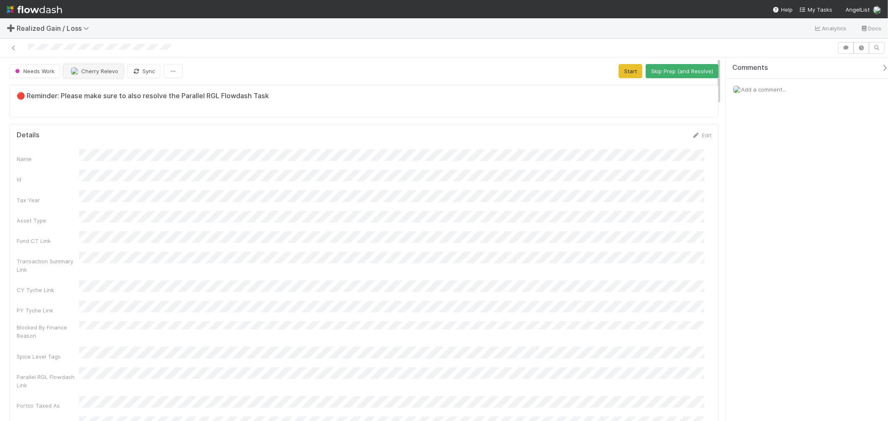
click at [92, 75] on button "Cherry Relevo" at bounding box center [93, 71] width 60 height 14
click at [88, 88] on div "Earene Melo you" at bounding box center [118, 92] width 117 height 15
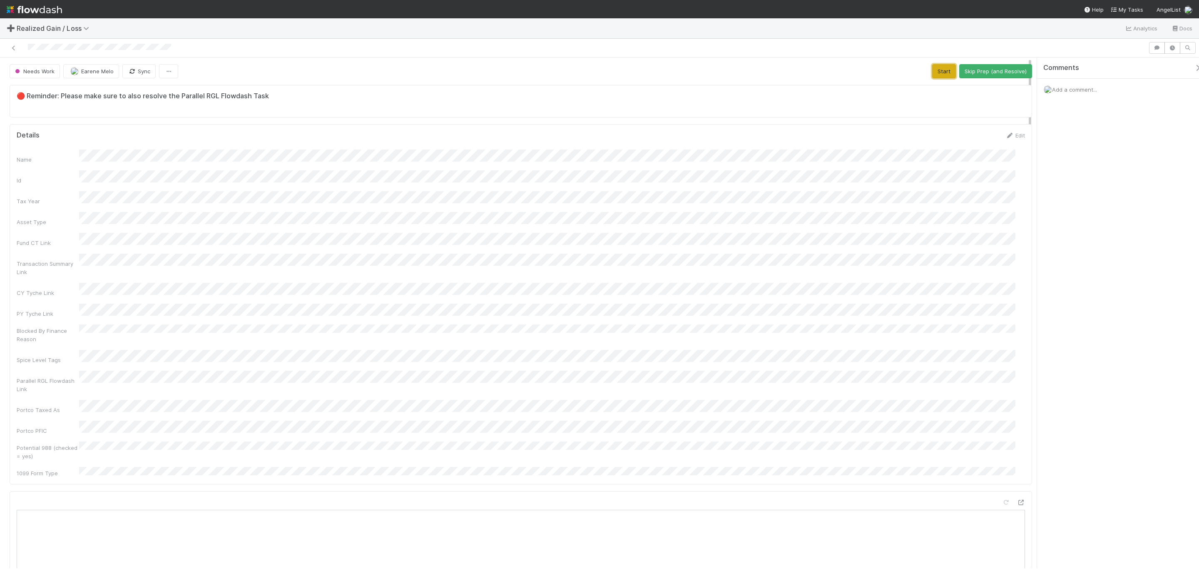
click at [888, 67] on button "Start" at bounding box center [944, 71] width 24 height 14
click at [701, 348] on div "Name Id Tax Year Asset Type Fund CT Link Transaction Summary Link CY Tyche Link…" at bounding box center [521, 313] width 1008 height 328
click at [594, 129] on div "Potential 988 (checked = yes)" at bounding box center [521, 138] width 1008 height 19
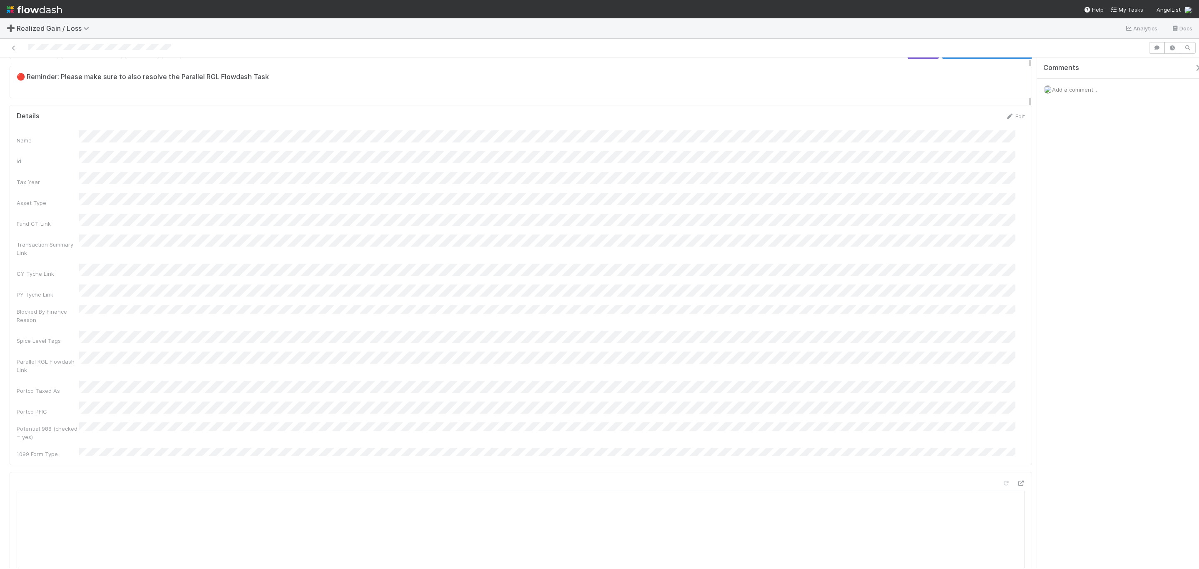
scroll to position [0, 0]
